Goal: Navigation & Orientation: Find specific page/section

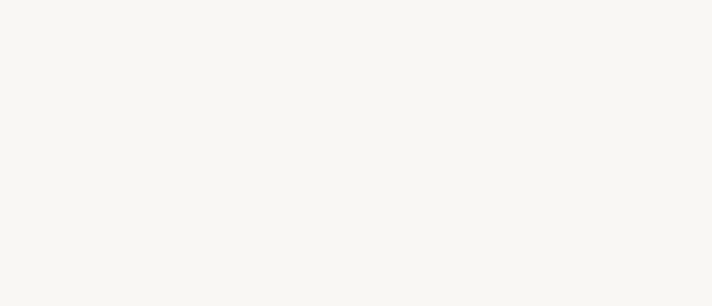
select select "FR"
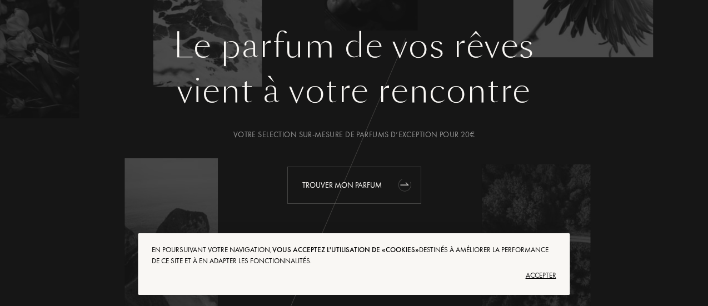
click at [364, 189] on div "Trouver mon parfum" at bounding box center [354, 185] width 134 height 37
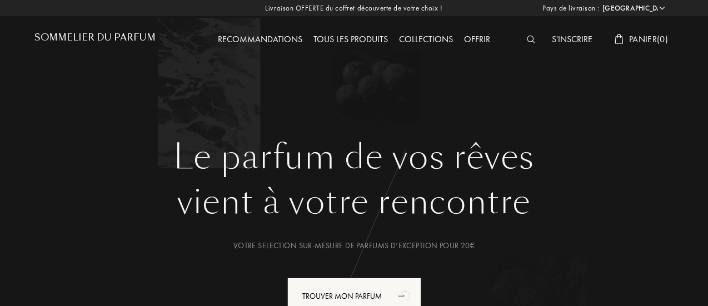
select select "FR"
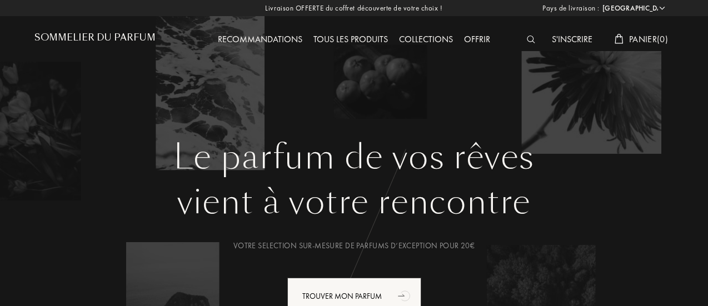
click at [527, 41] on img at bounding box center [531, 40] width 8 height 8
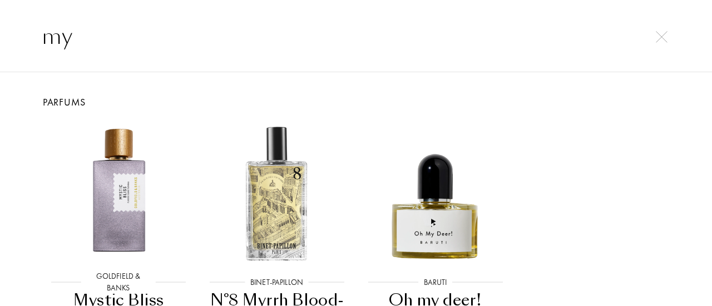
type input "m"
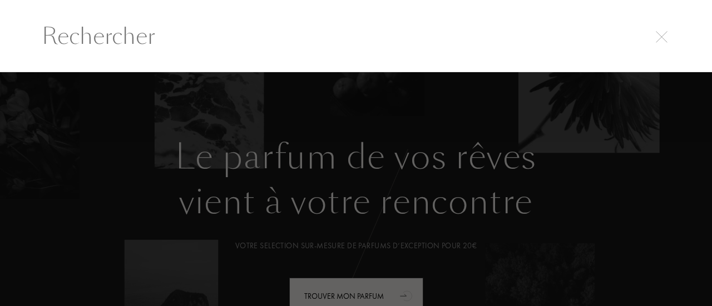
click at [695, 296] on div at bounding box center [356, 189] width 712 height 235
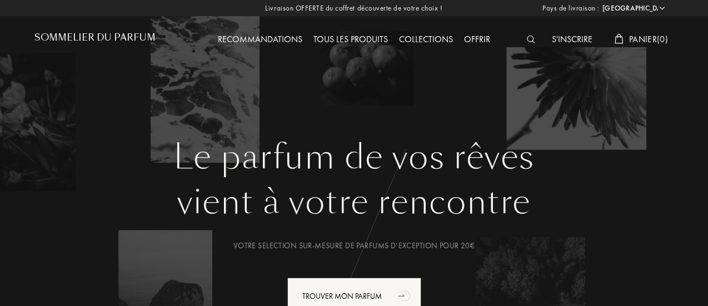
click at [324, 36] on div "Tous les produits" at bounding box center [351, 40] width 86 height 14
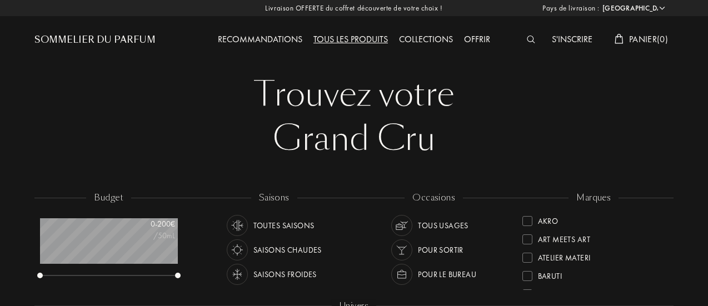
select select "FR"
